Goal: Task Accomplishment & Management: Complete application form

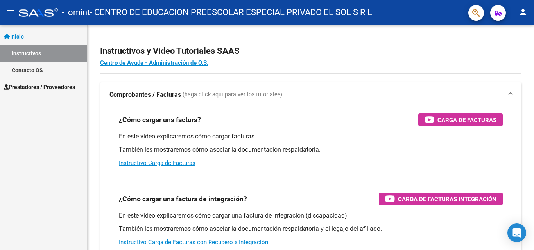
click at [32, 84] on span "Prestadores / Proveedores" at bounding box center [39, 87] width 71 height 9
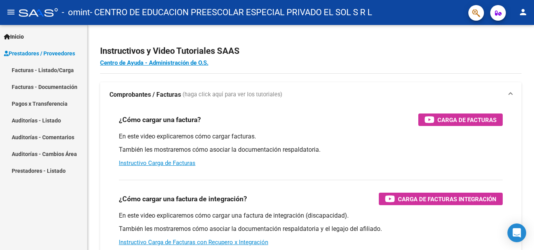
click at [39, 67] on link "Facturas - Listado/Carga" at bounding box center [43, 70] width 87 height 17
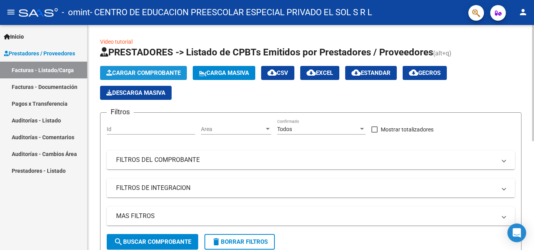
click at [150, 70] on span "Cargar Comprobante" at bounding box center [143, 73] width 74 height 7
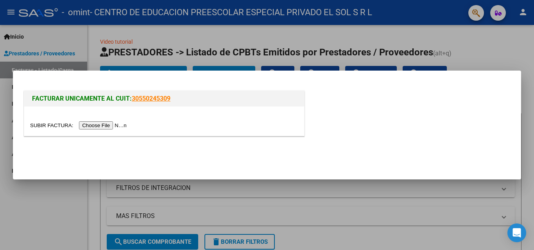
click at [106, 121] on div at bounding box center [164, 121] width 280 height 29
click at [106, 126] on input "file" at bounding box center [79, 126] width 99 height 8
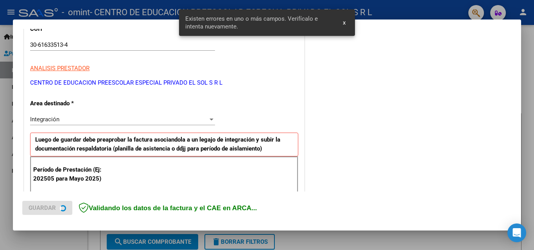
scroll to position [176, 0]
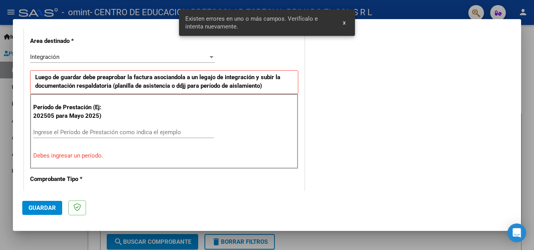
click at [64, 60] on div "Integración" at bounding box center [119, 57] width 178 height 7
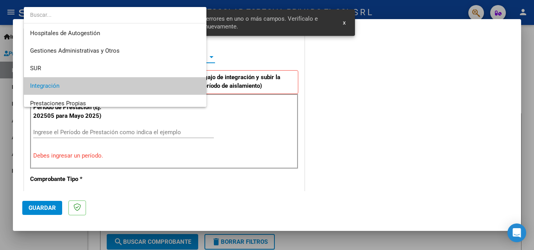
scroll to position [29, 0]
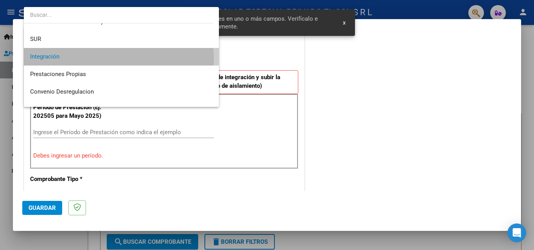
click at [64, 60] on span "Integración" at bounding box center [121, 57] width 182 height 18
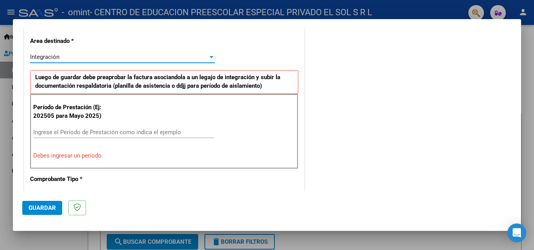
click at [69, 130] on input "Ingrese el Período de Prestación como indica el ejemplo" at bounding box center [123, 132] width 181 height 7
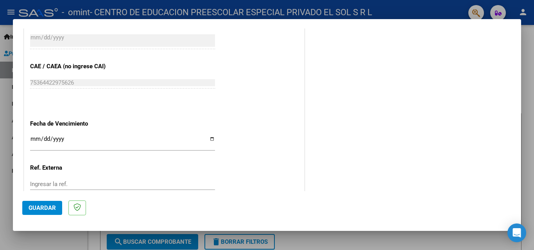
scroll to position [489, 0]
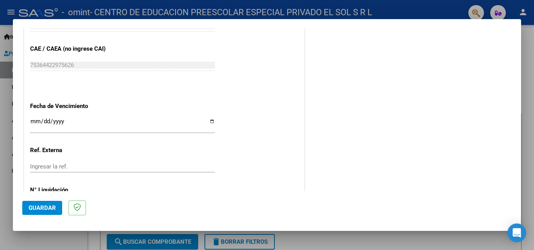
type input "202508"
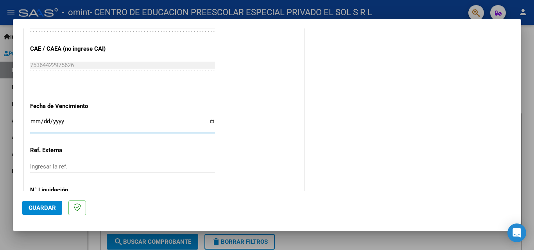
click at [209, 122] on input "Ingresar la fecha" at bounding box center [122, 124] width 185 height 13
type input "[DATE]"
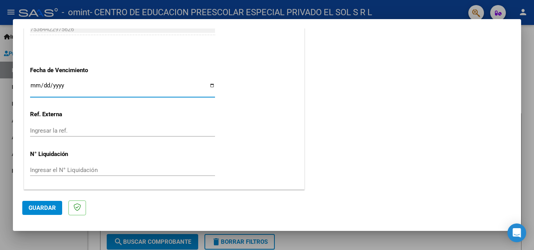
click at [34, 207] on span "Guardar" at bounding box center [42, 208] width 27 height 7
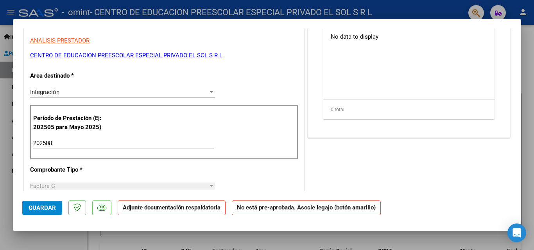
scroll to position [0, 0]
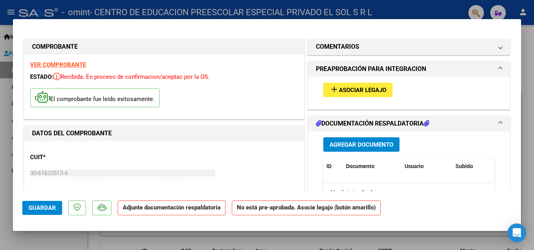
click at [345, 93] on span "Asociar Legajo" at bounding box center [362, 90] width 47 height 7
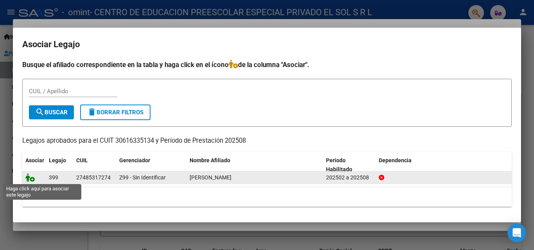
click at [32, 178] on icon at bounding box center [29, 177] width 9 height 9
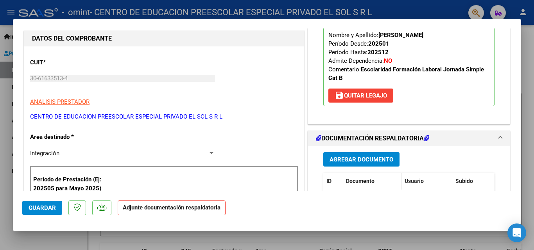
scroll to position [117, 0]
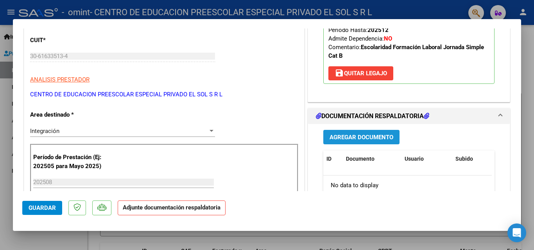
click at [364, 145] on button "Agregar Documento" at bounding box center [361, 137] width 76 height 14
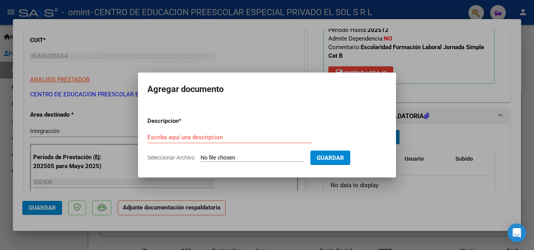
click at [236, 157] on input "Seleccionar Archivo" at bounding box center [252, 158] width 104 height 7
type input "C:\fakepath\[PERSON_NAME] PA 08-2025.pdf"
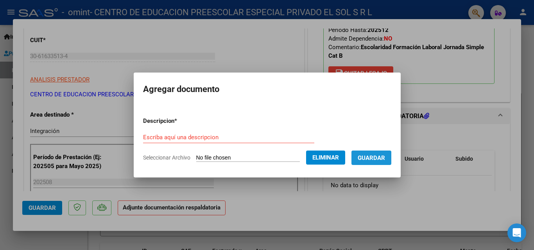
click at [377, 159] on span "Guardar" at bounding box center [371, 158] width 27 height 7
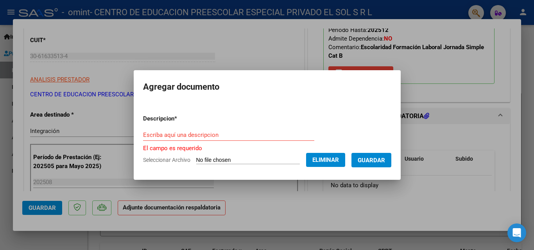
click at [180, 136] on input "Escriba aquí una descripcion" at bounding box center [228, 135] width 171 height 7
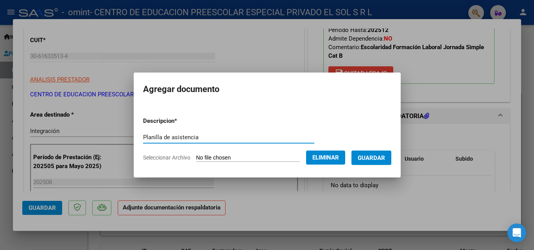
type input "Planilla de asistencia"
click at [385, 157] on span "Guardar" at bounding box center [371, 158] width 27 height 7
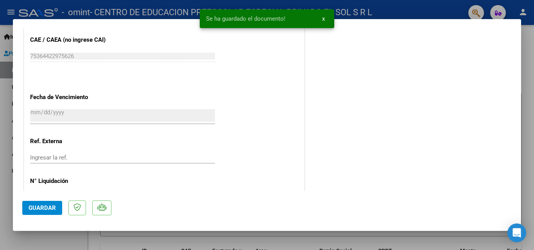
scroll to position [536, 0]
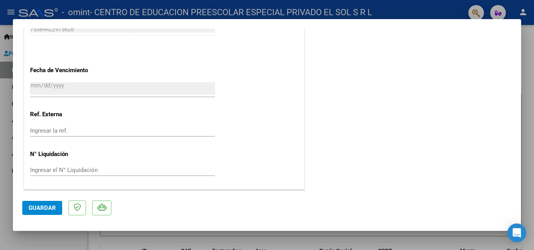
click at [43, 205] on span "Guardar" at bounding box center [42, 208] width 27 height 7
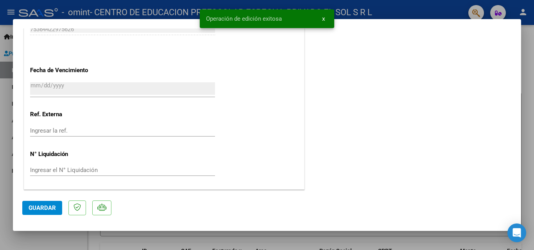
click at [530, 148] on div at bounding box center [267, 125] width 534 height 250
type input "$ 0,00"
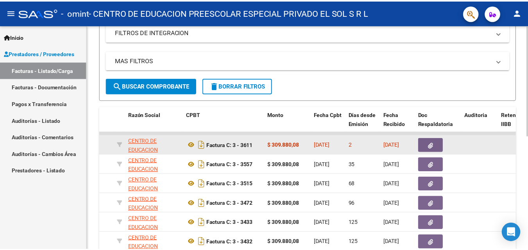
scroll to position [0, 0]
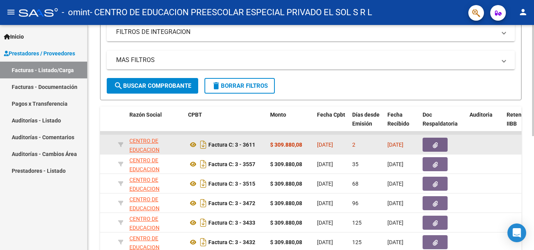
drag, startPoint x: 510, startPoint y: 145, endPoint x: 320, endPoint y: 147, distance: 189.9
click at [320, 147] on span "[DATE]" at bounding box center [325, 145] width 16 height 6
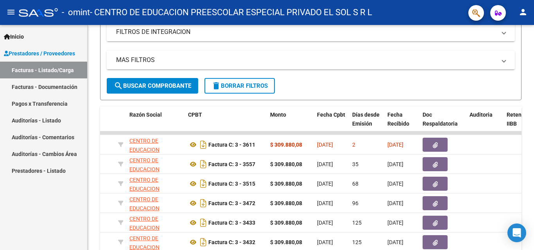
click at [524, 12] on mat-icon "person" at bounding box center [522, 11] width 9 height 9
click at [511, 51] on button "exit_to_app Salir" at bounding box center [507, 51] width 48 height 19
